Goal: Navigation & Orientation: Find specific page/section

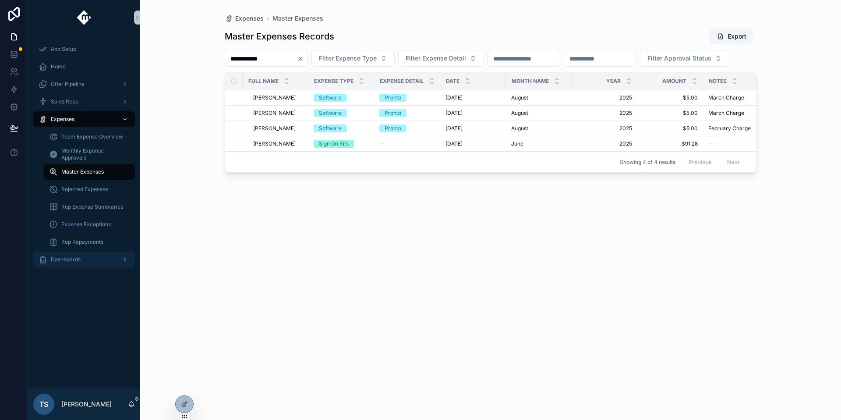
click at [85, 254] on div "Dashboards" at bounding box center [84, 259] width 91 height 14
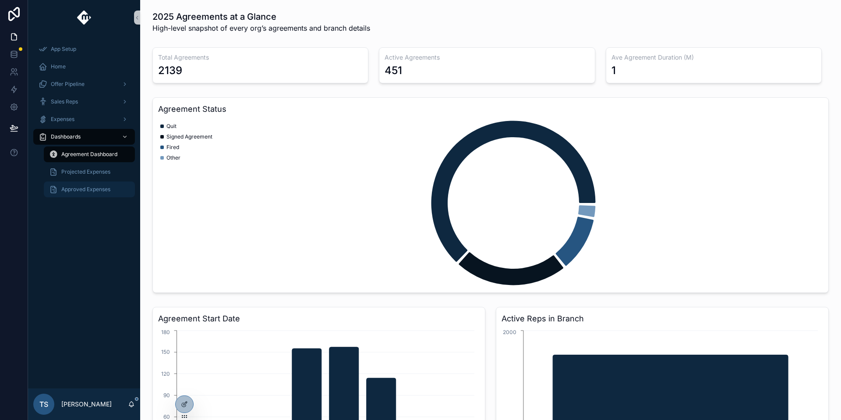
scroll to position [6, 0]
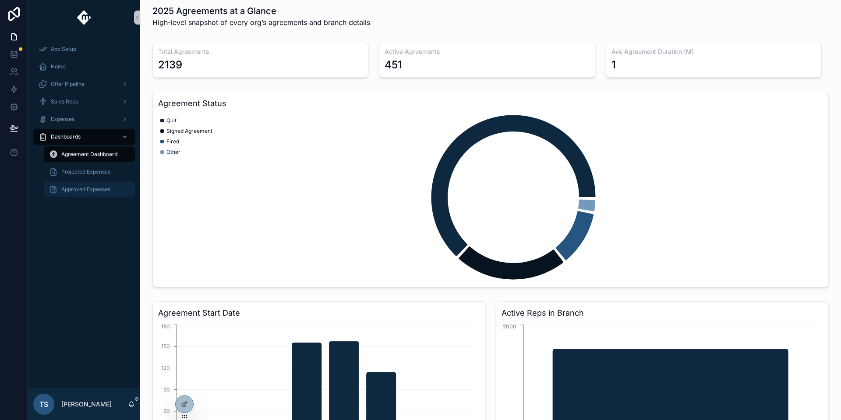
click at [95, 193] on div "Approved Expenses" at bounding box center [89, 189] width 81 height 14
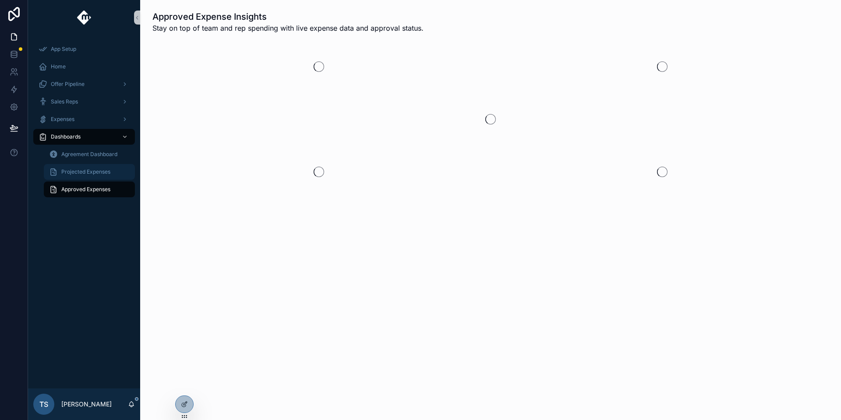
click at [102, 175] on span "Projected Expenses" at bounding box center [85, 171] width 49 height 7
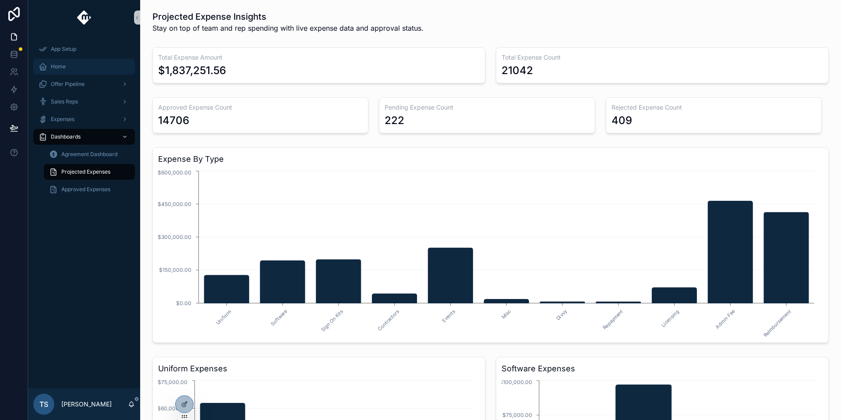
click at [56, 67] on span "Home" at bounding box center [58, 66] width 15 height 7
